Goal: Find specific page/section: Find specific page/section

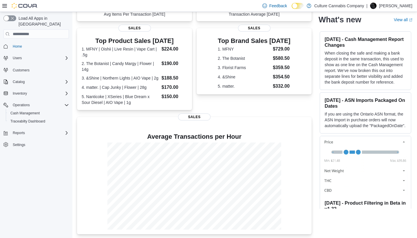
scroll to position [141, 0]
click at [33, 66] on span "Customers" at bounding box center [39, 69] width 59 height 7
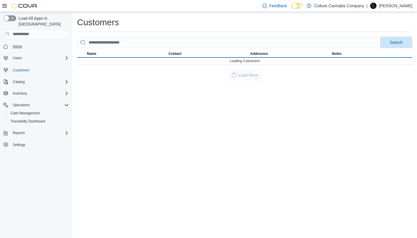
click at [19, 44] on span "Home" at bounding box center [17, 46] width 9 height 5
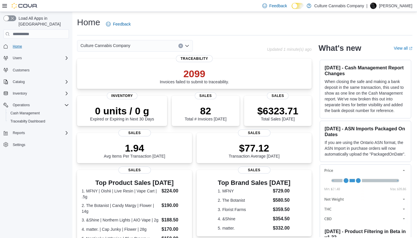
click at [20, 44] on span "Home" at bounding box center [17, 46] width 9 height 5
click at [23, 68] on span "Customers" at bounding box center [21, 70] width 17 height 5
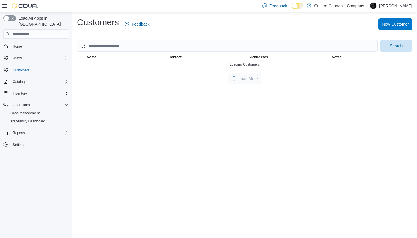
click at [17, 44] on span "Home" at bounding box center [17, 46] width 9 height 5
